Goal: Information Seeking & Learning: Learn about a topic

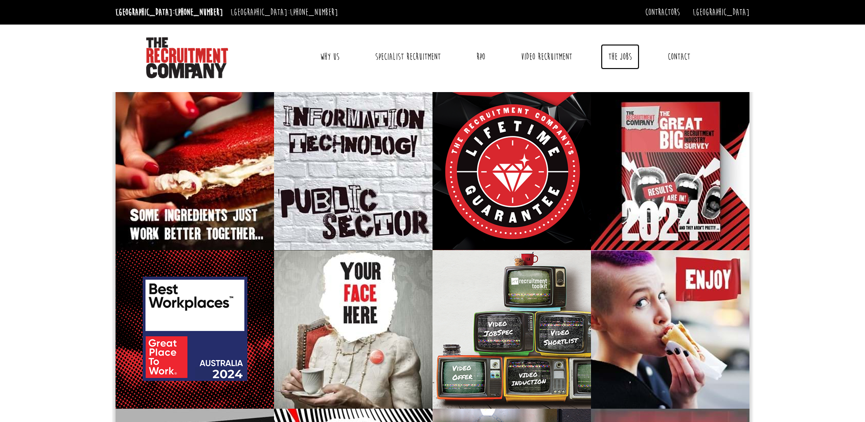
click at [619, 53] on link "The Jobs" at bounding box center [619, 57] width 39 height 26
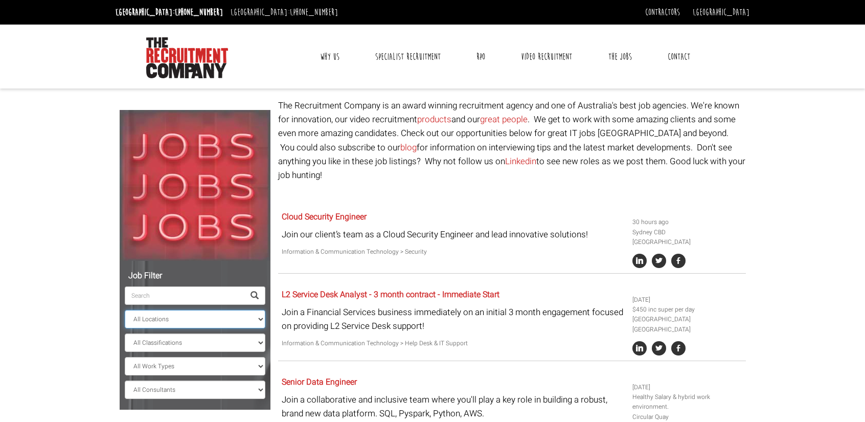
click at [171, 317] on select "All Locations [GEOGRAPHIC_DATA] [GEOGRAPHIC_DATA] [GEOGRAPHIC_DATA] [GEOGRAPHIC…" at bounding box center [195, 319] width 141 height 18
select select "[GEOGRAPHIC_DATA]"
click at [125, 310] on select "All Locations [GEOGRAPHIC_DATA] [GEOGRAPHIC_DATA] [GEOGRAPHIC_DATA] [GEOGRAPHIC…" at bounding box center [195, 319] width 141 height 18
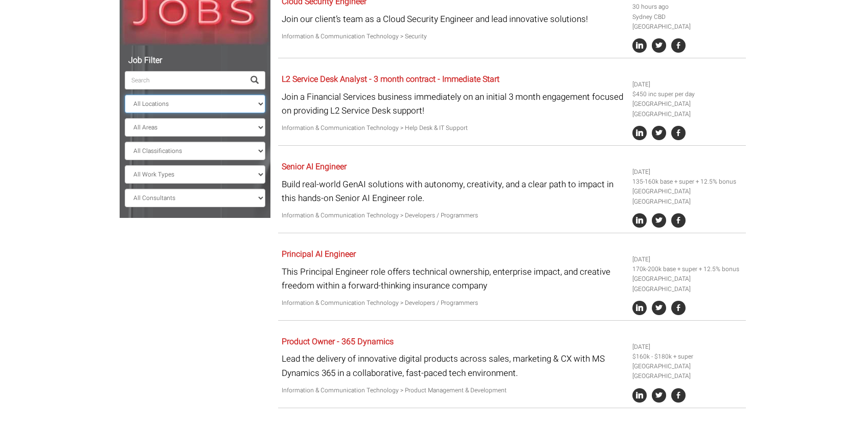
scroll to position [192, 0]
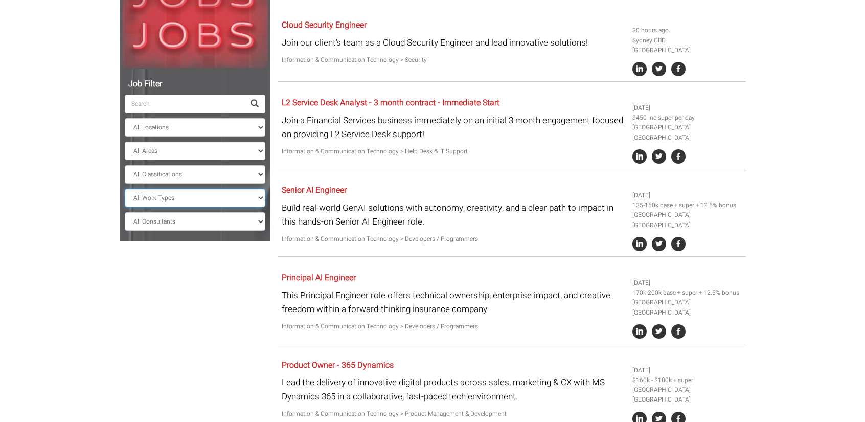
click at [220, 195] on select "All Work Types Full Time Part Time Casual Contract / Temp" at bounding box center [195, 198] width 141 height 18
click at [125, 189] on select "All Work Types Full Time Part Time Casual Contract / Temp" at bounding box center [195, 198] width 141 height 18
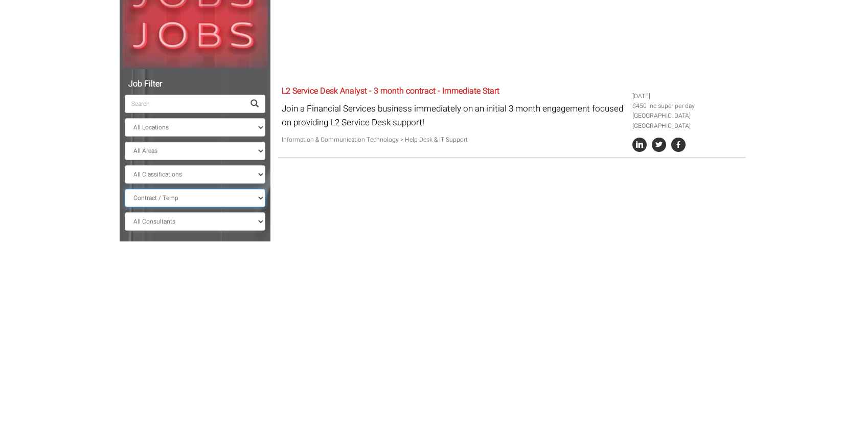
scroll to position [86, 0]
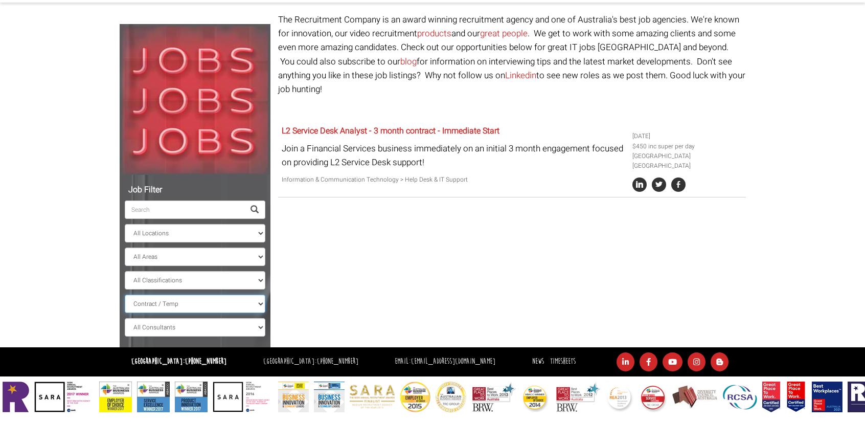
click at [179, 302] on select "All Work Types Full Time Part Time Casual Contract / Temp" at bounding box center [195, 303] width 141 height 18
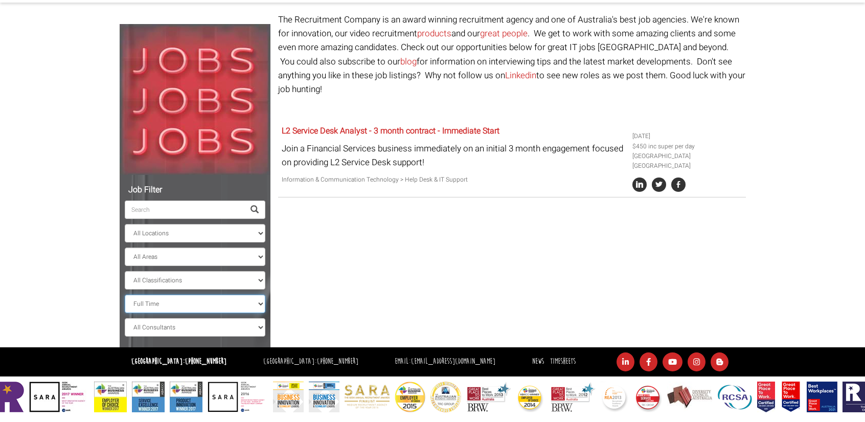
click at [125, 294] on select "All Work Types Full Time Part Time Casual Contract / Temp" at bounding box center [195, 303] width 141 height 18
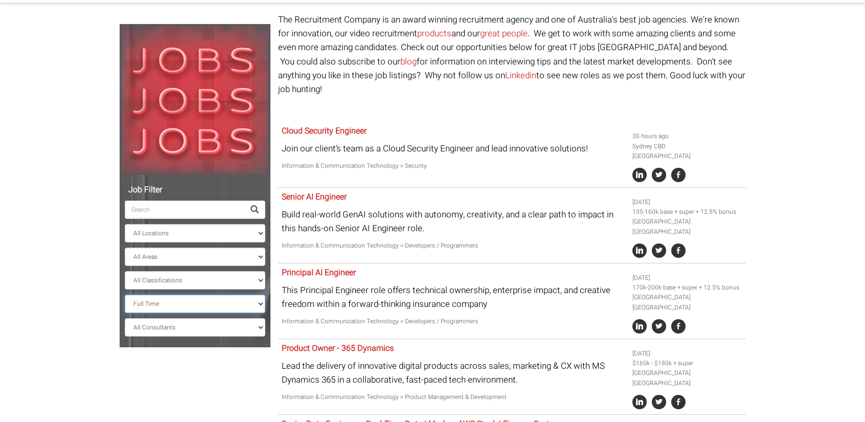
scroll to position [192, 0]
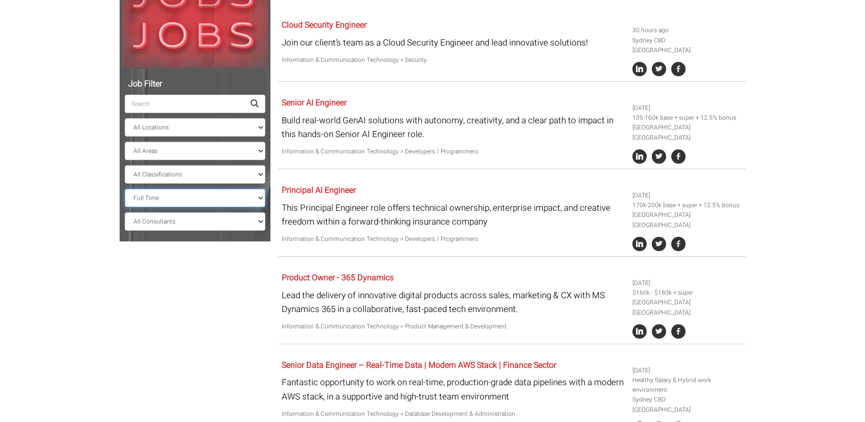
click at [223, 198] on select "All Work Types Full Time Part Time Casual Contract / Temp" at bounding box center [195, 198] width 141 height 18
select select "Contract / Temp"
click at [125, 189] on select "All Work Types Full Time Part Time Casual Contract / Temp" at bounding box center [195, 198] width 141 height 18
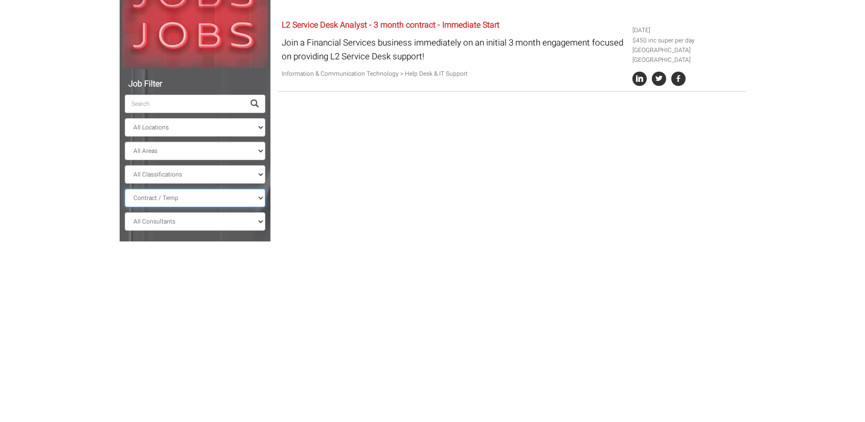
scroll to position [86, 0]
